Goal: Task Accomplishment & Management: Complete application form

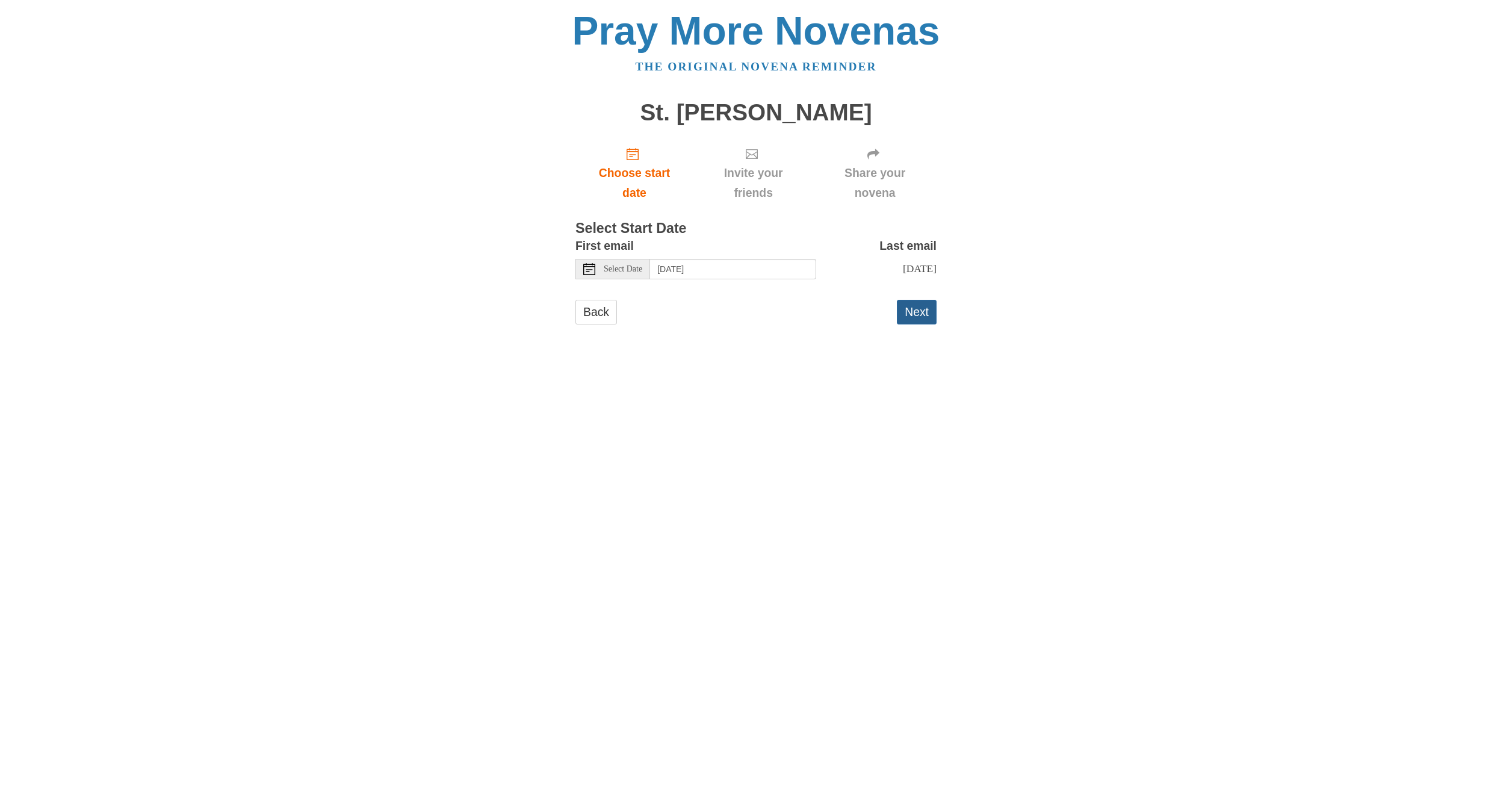
click at [931, 314] on button "Next" at bounding box center [917, 311] width 40 height 25
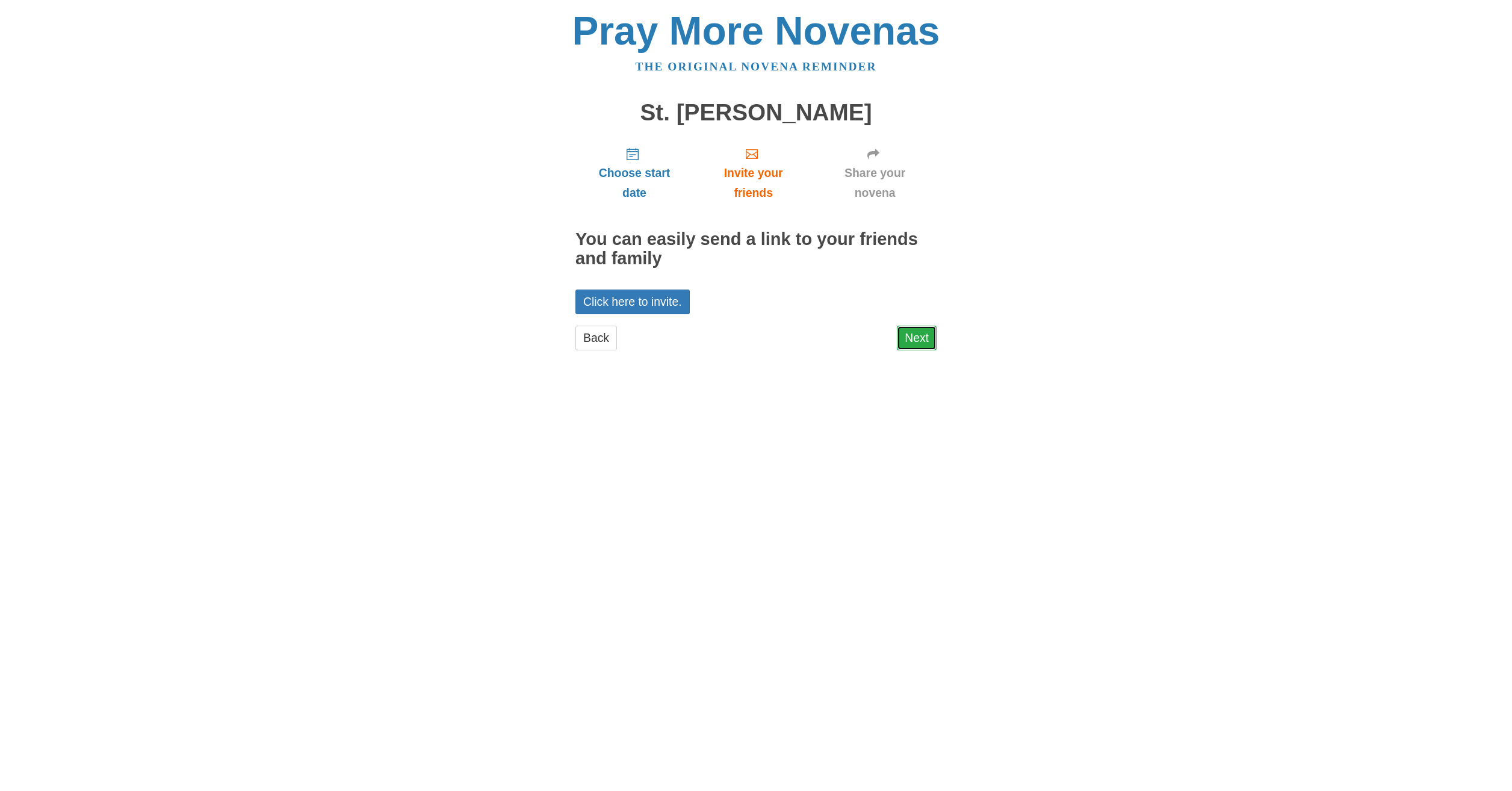
click at [922, 339] on link "Next" at bounding box center [917, 338] width 40 height 25
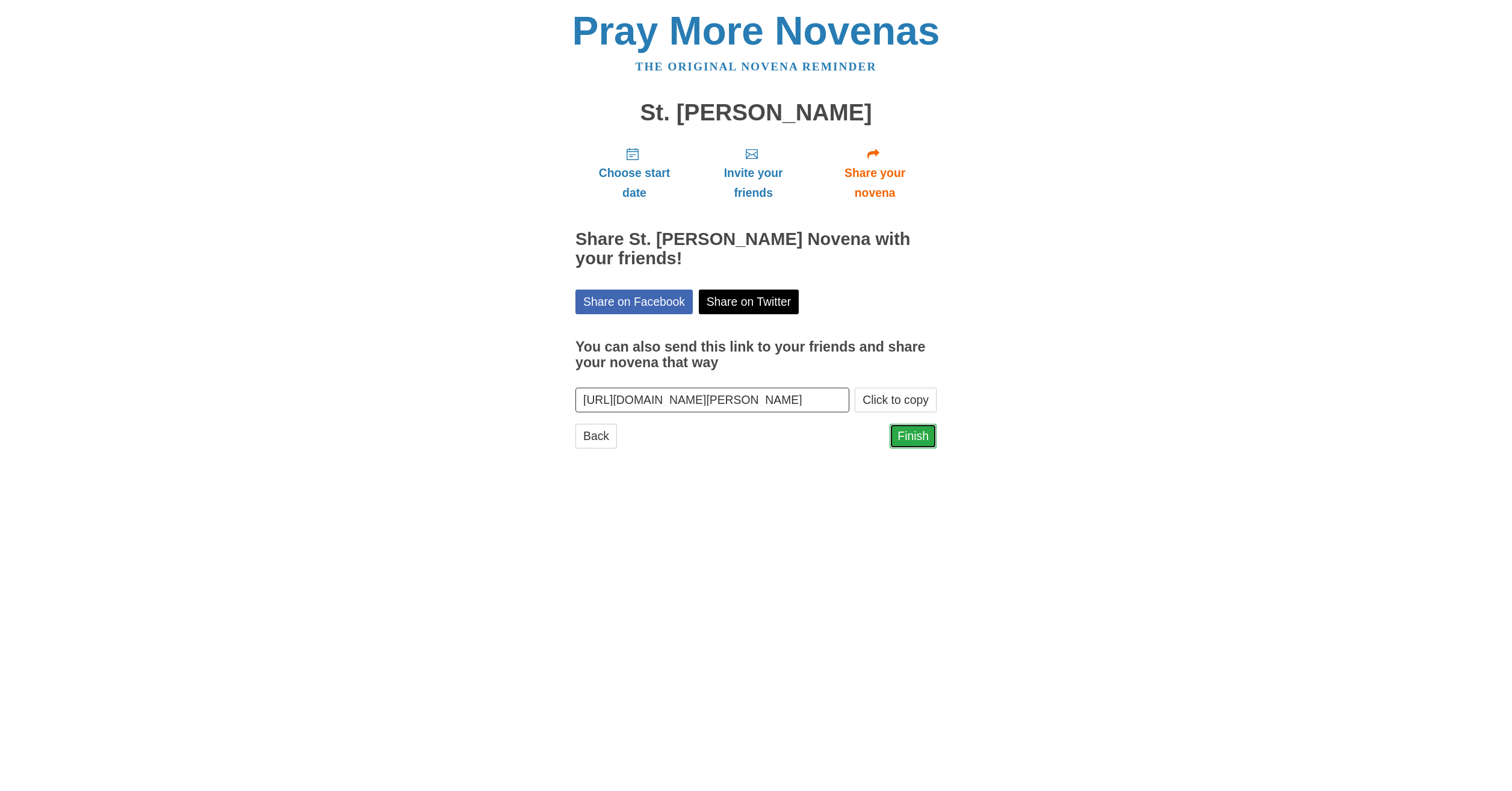
click at [914, 432] on link "Finish" at bounding box center [913, 436] width 47 height 25
